Goal: Navigation & Orientation: Find specific page/section

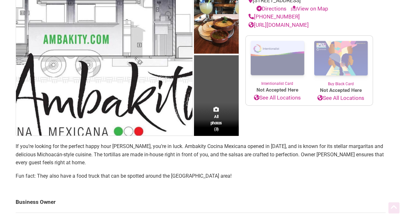
scroll to position [108, 0]
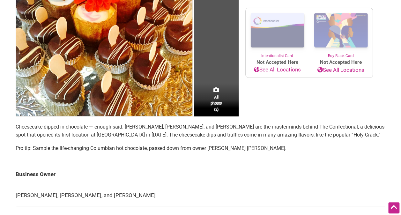
scroll to position [133, 0]
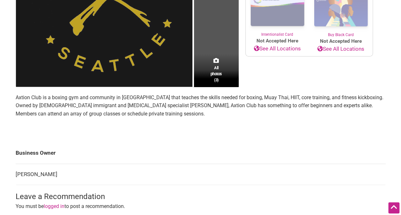
scroll to position [156, 0]
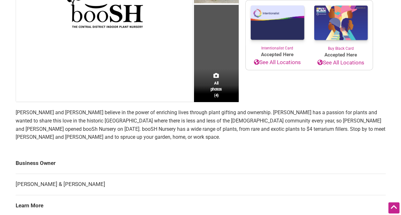
scroll to position [154, 0]
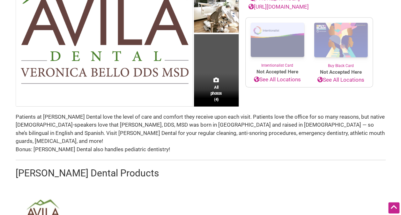
scroll to position [138, 0]
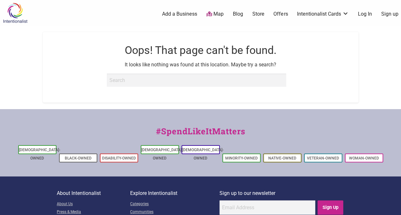
scroll to position [4, 0]
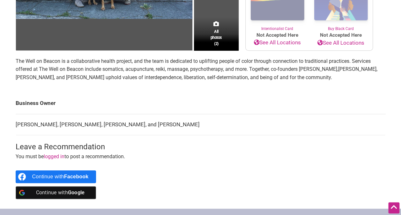
scroll to position [166, 0]
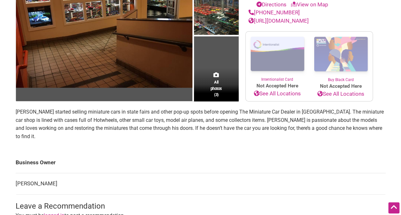
scroll to position [112, 0]
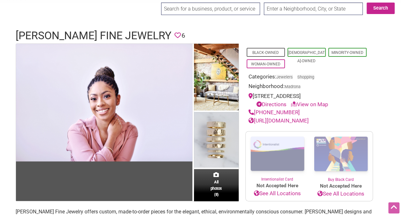
scroll to position [21, 0]
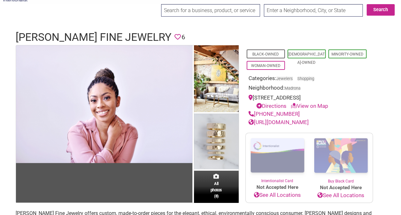
click at [265, 121] on link "https://www.valeriemadison.com" at bounding box center [278, 122] width 60 height 6
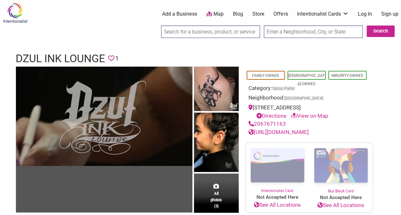
click at [274, 133] on link "https://www.dzul.com/" at bounding box center [278, 132] width 60 height 6
click at [276, 129] on link "https://www.dzul.com/" at bounding box center [278, 132] width 60 height 6
